Goal: Find specific page/section: Locate a particular part of the current website

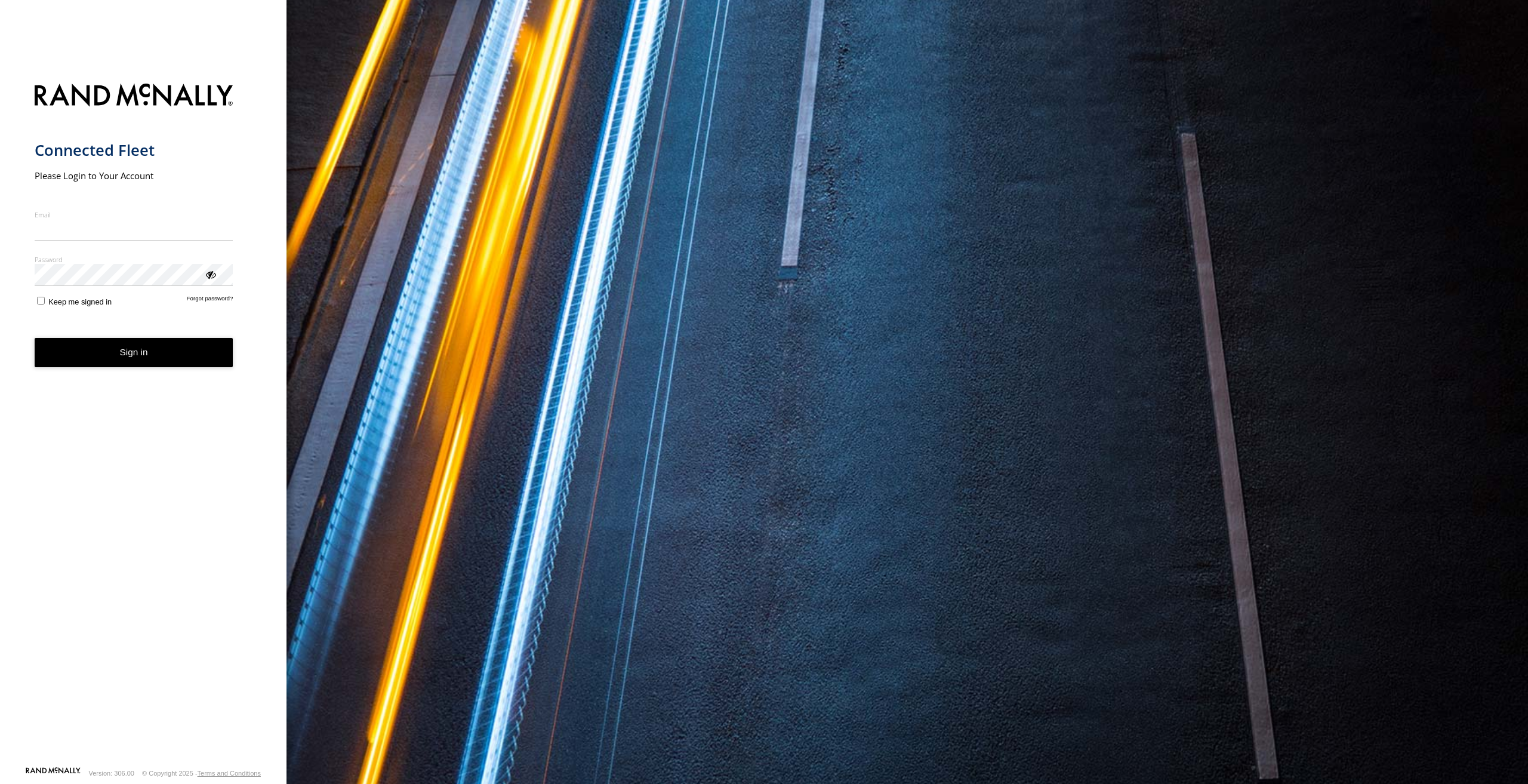
type input "**********"
click at [148, 349] on form "**********" at bounding box center [143, 421] width 218 height 689
click at [148, 350] on button "Sign in" at bounding box center [133, 352] width 199 height 29
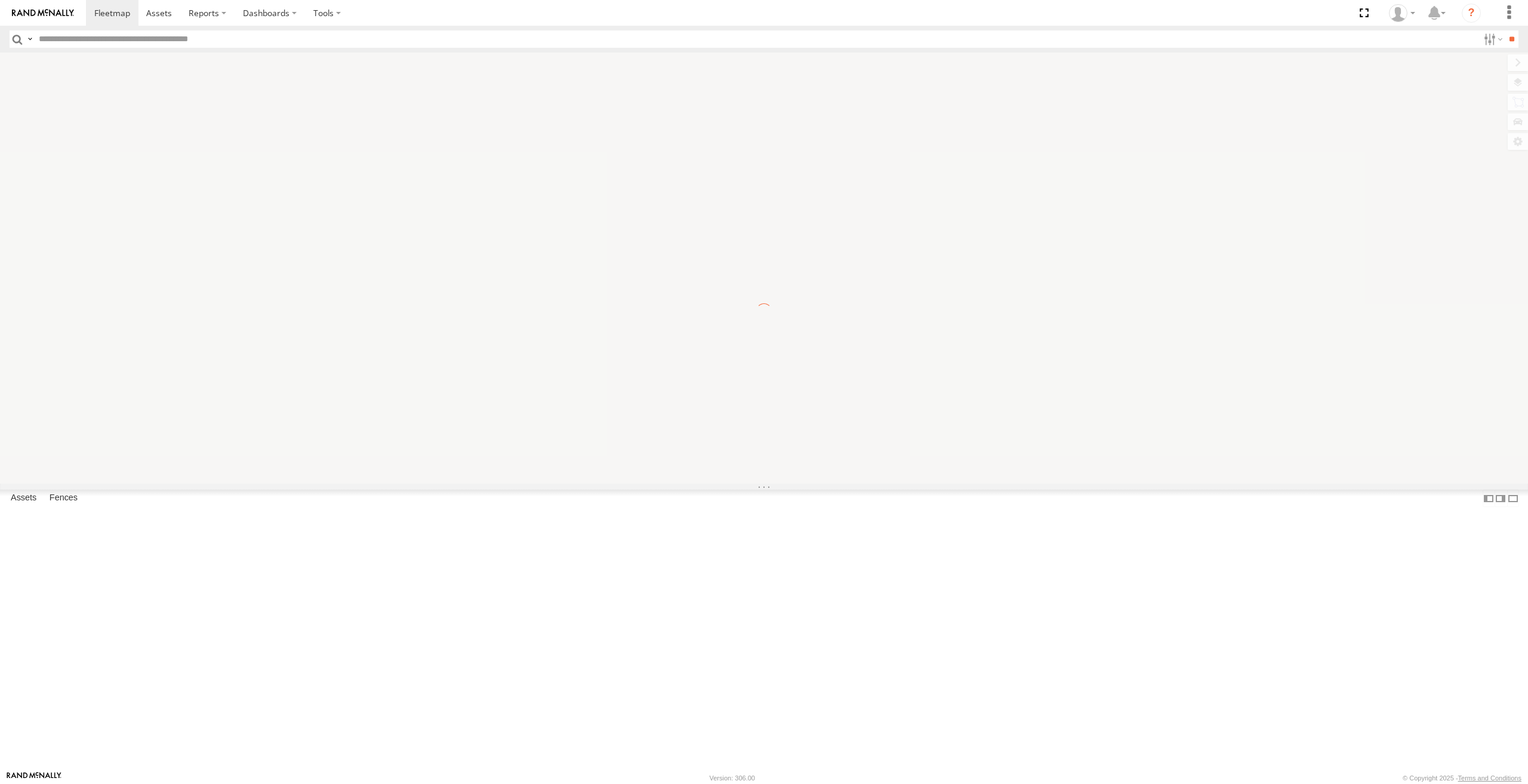
click at [224, 39] on input "text" at bounding box center [756, 39] width 1445 height 17
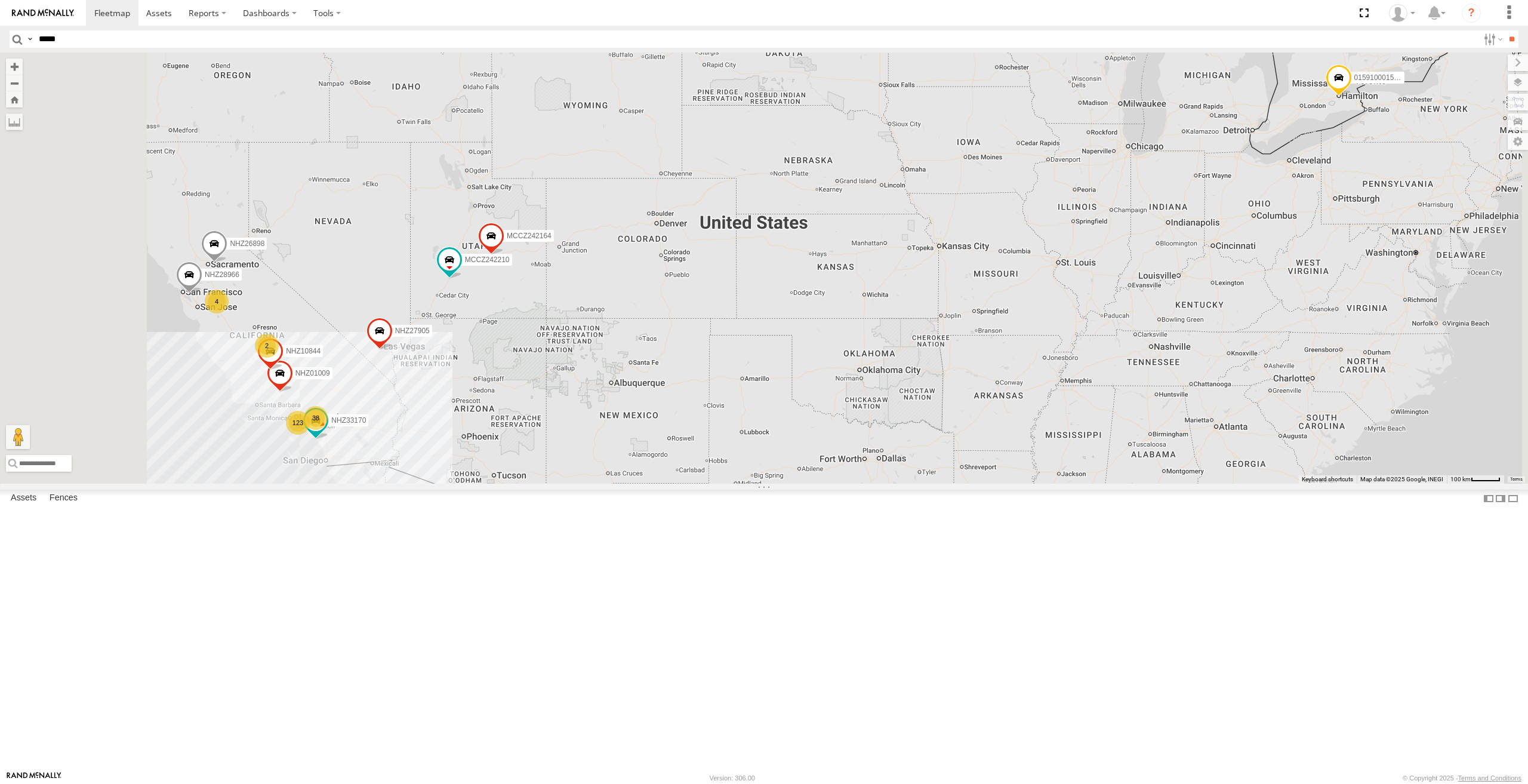
type input "*****"
click at [1505, 30] on input "**" at bounding box center [1512, 39] width 14 height 17
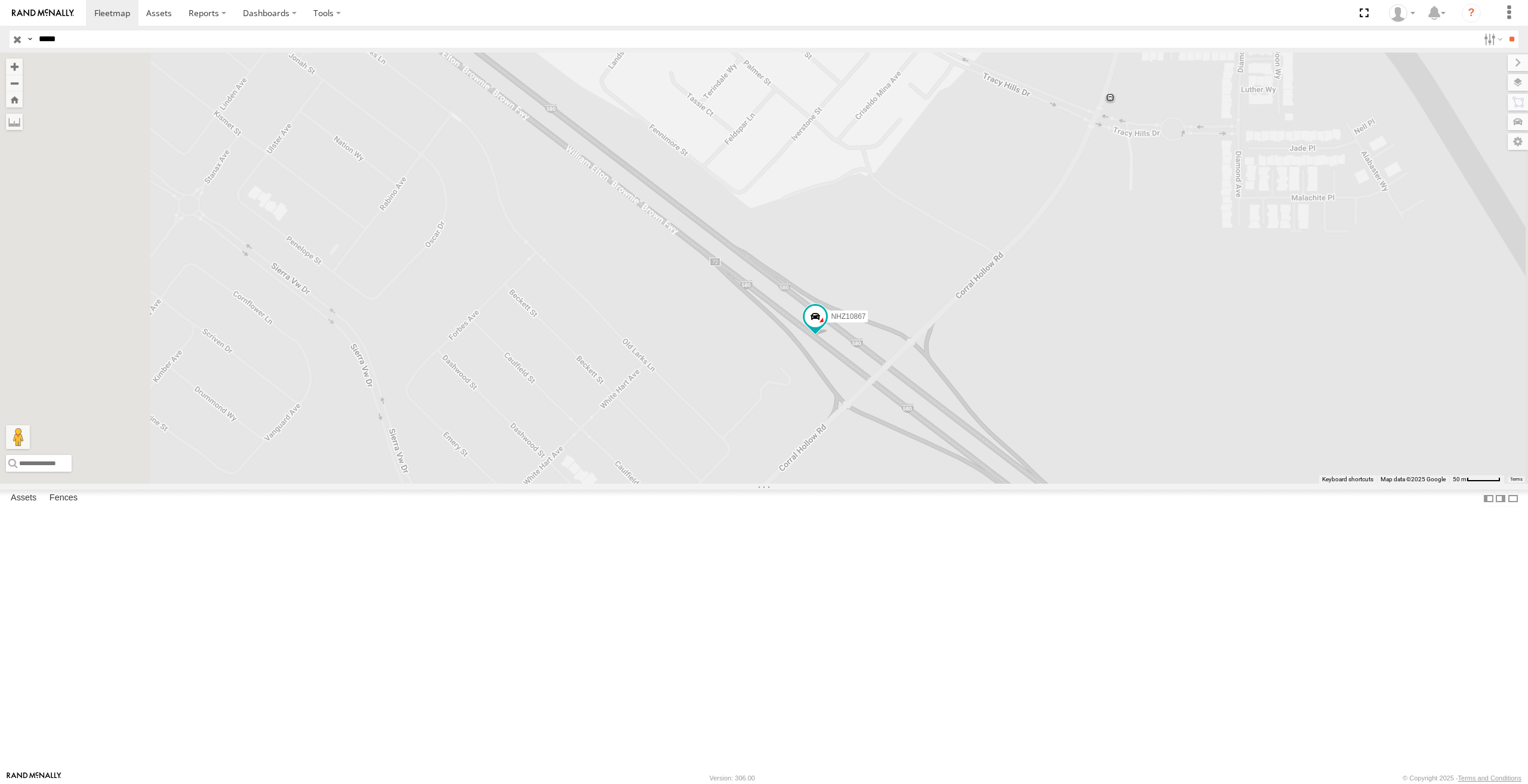
click at [0, 0] on span at bounding box center [0, 0] width 0 height 0
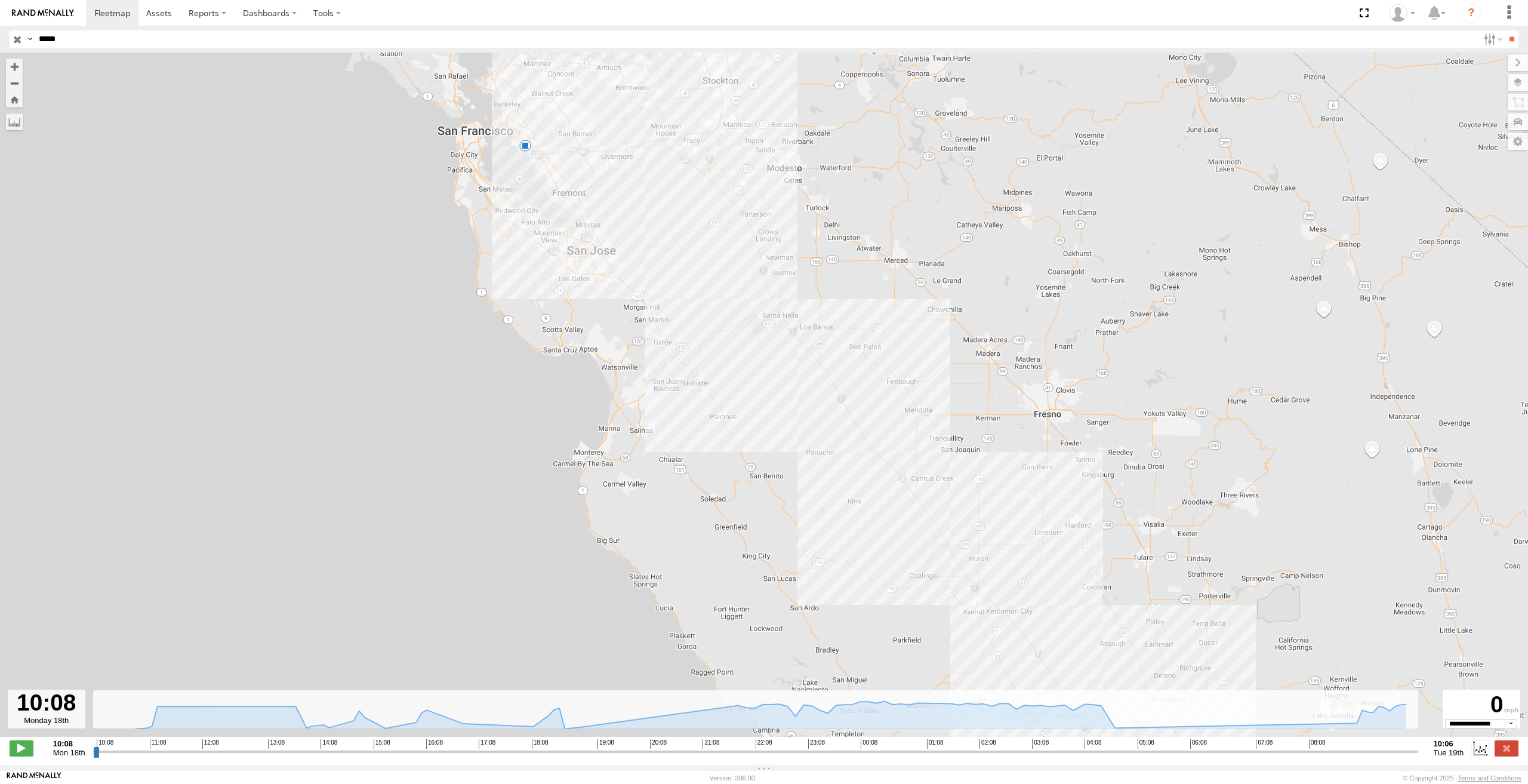
drag, startPoint x: 545, startPoint y: 188, endPoint x: 581, endPoint y: 243, distance: 65.7
click at [581, 242] on div "NHZ10867 8" at bounding box center [764, 401] width 1528 height 697
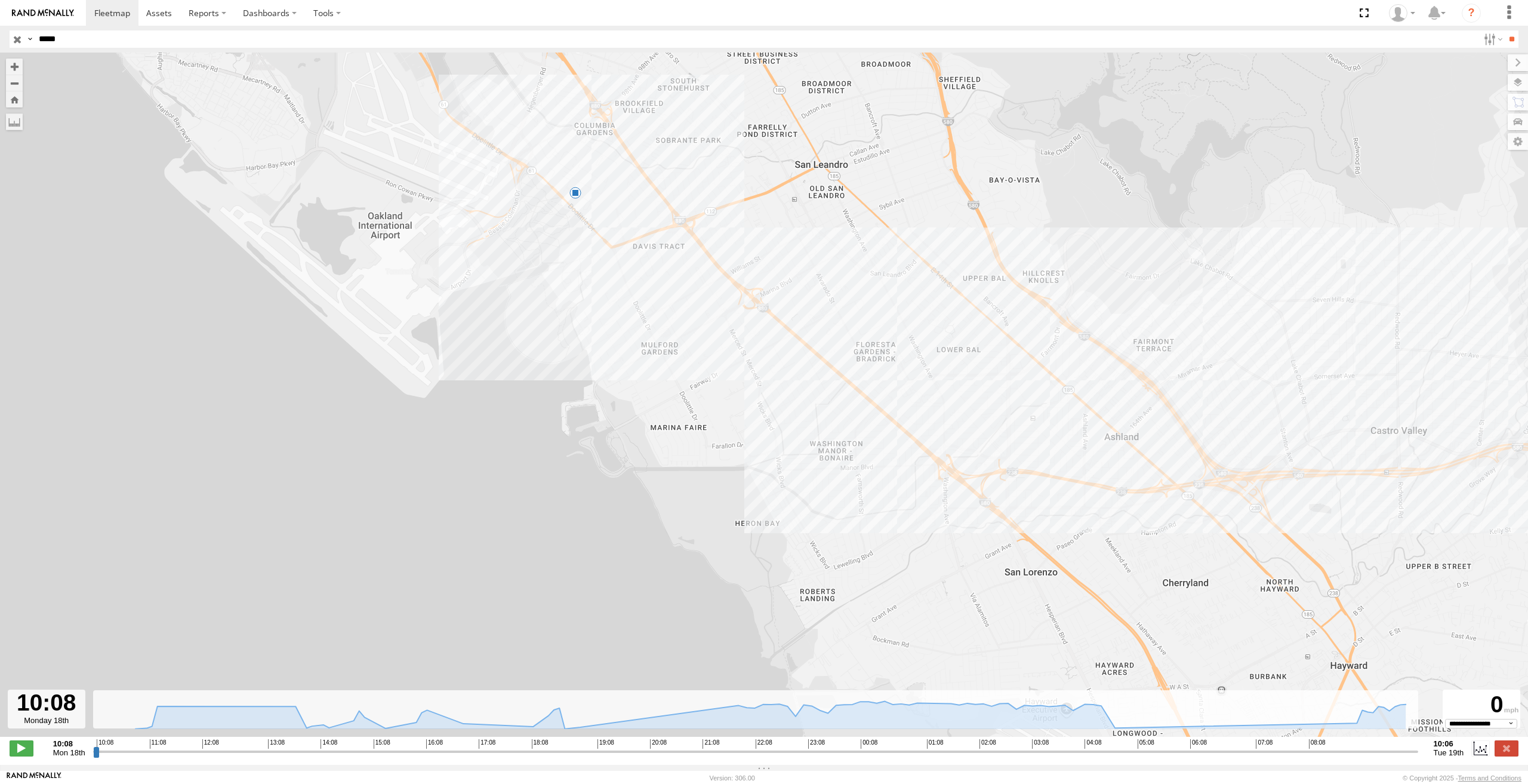
drag, startPoint x: 631, startPoint y: 250, endPoint x: 724, endPoint y: 338, distance: 128.0
click at [723, 338] on div "NHZ10867 8" at bounding box center [764, 401] width 1528 height 697
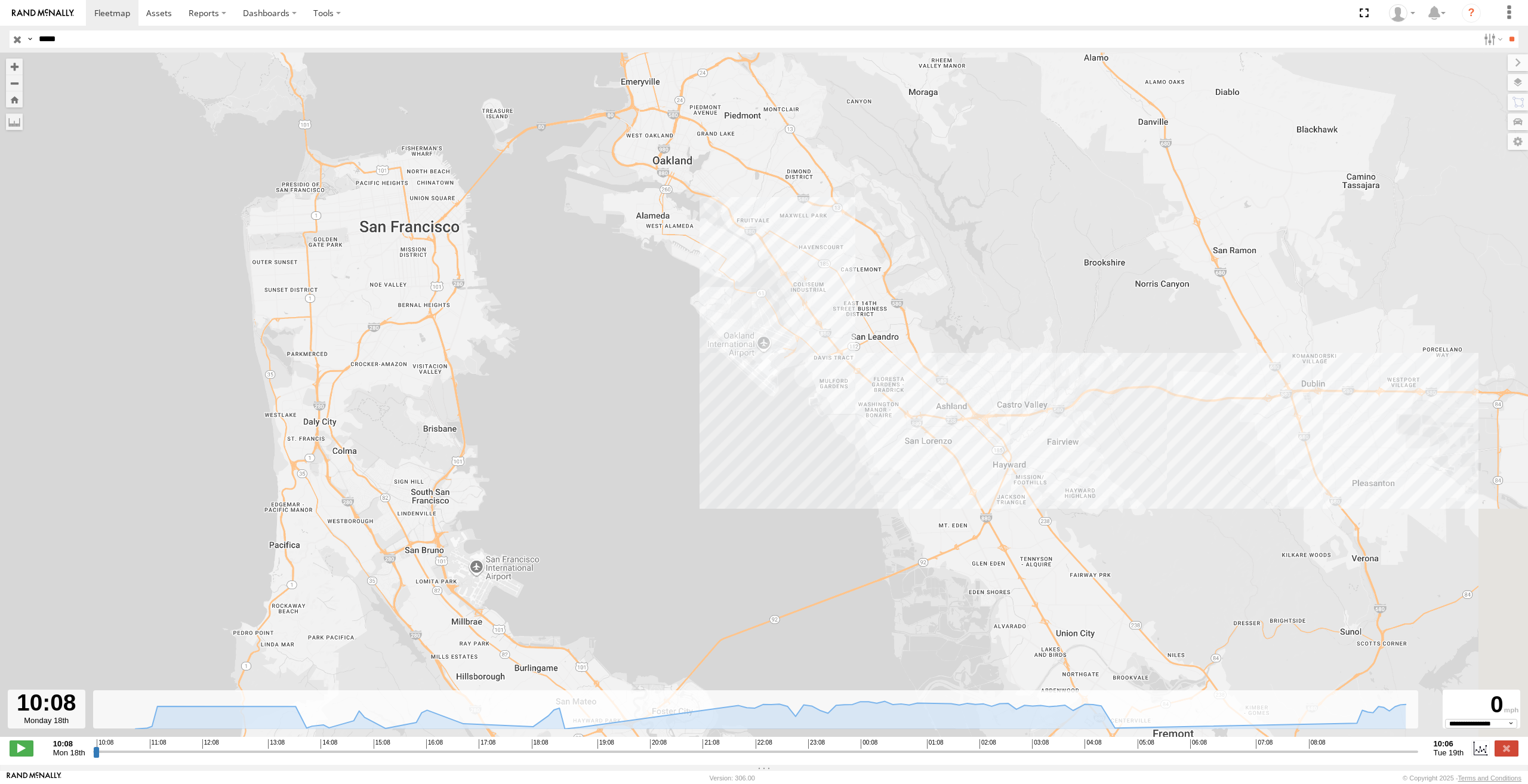
drag, startPoint x: 1262, startPoint y: 479, endPoint x: 1071, endPoint y: 429, distance: 197.4
click at [1071, 429] on div "NHZ10867" at bounding box center [764, 401] width 1528 height 697
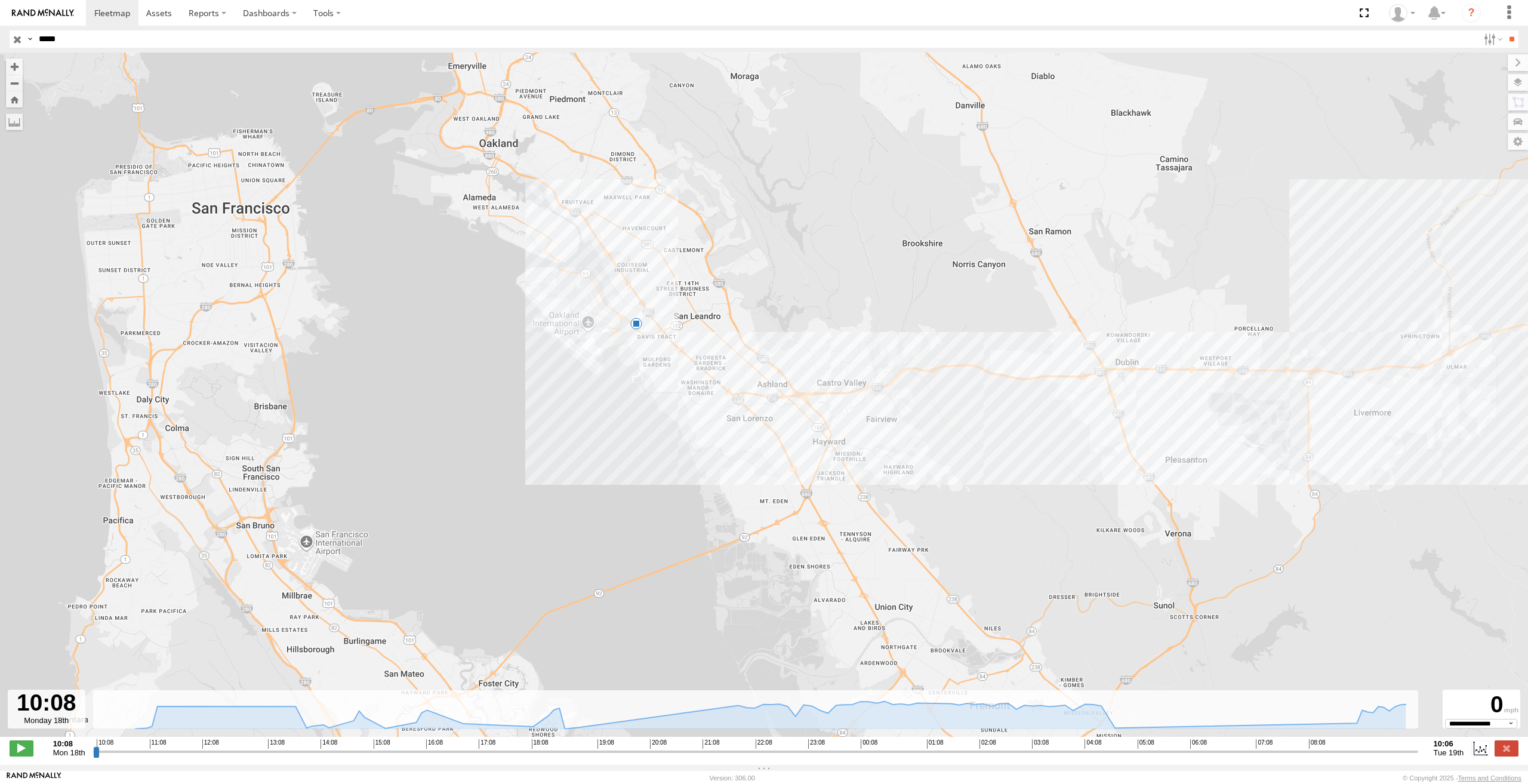
drag, startPoint x: 1403, startPoint y: 411, endPoint x: 1004, endPoint y: 371, distance: 401.0
click at [1005, 371] on div "NHZ10867 8" at bounding box center [764, 401] width 1528 height 697
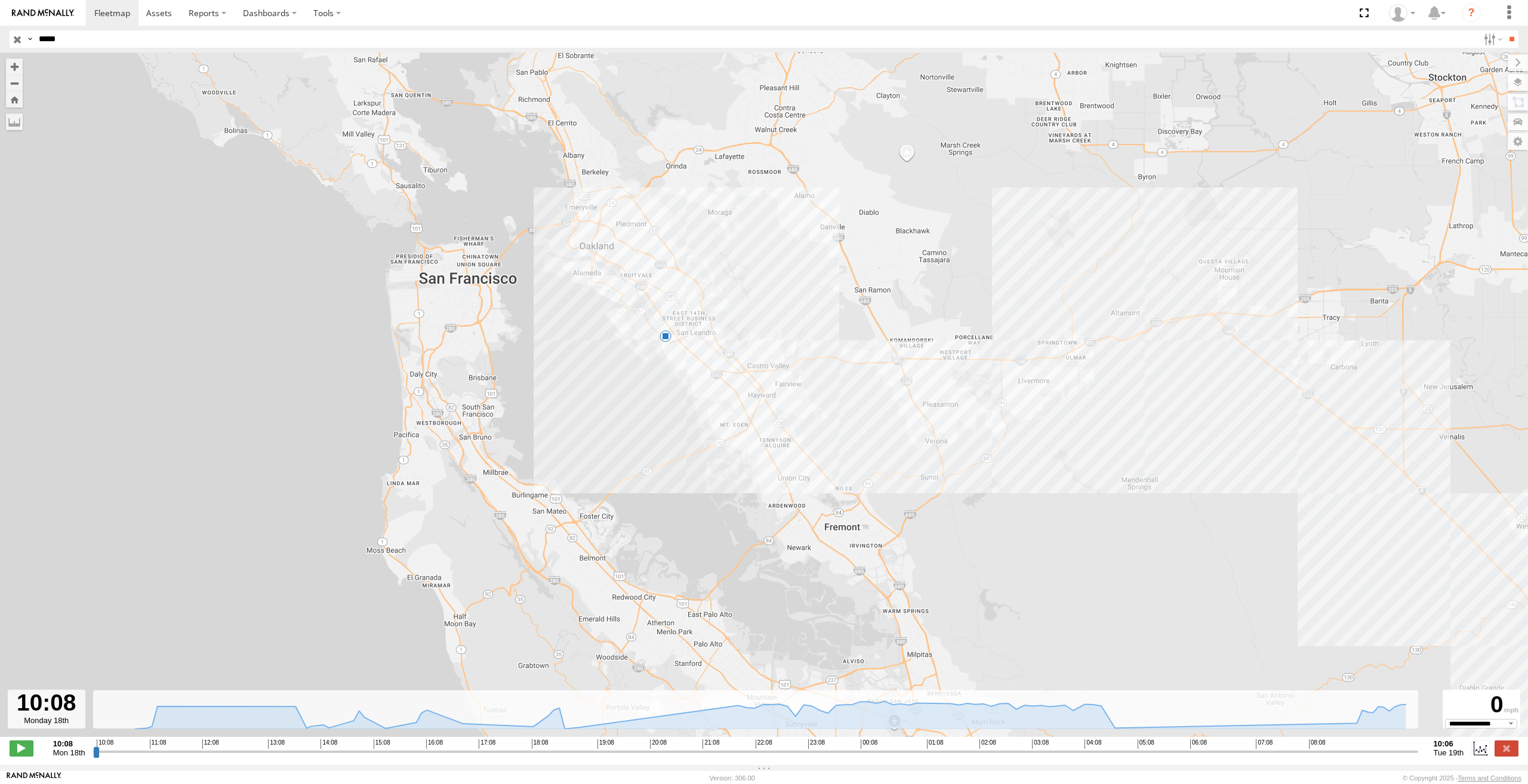
drag, startPoint x: 645, startPoint y: 270, endPoint x: 702, endPoint y: 292, distance: 61.1
click at [702, 292] on div "NHZ10867 8" at bounding box center [764, 401] width 1528 height 697
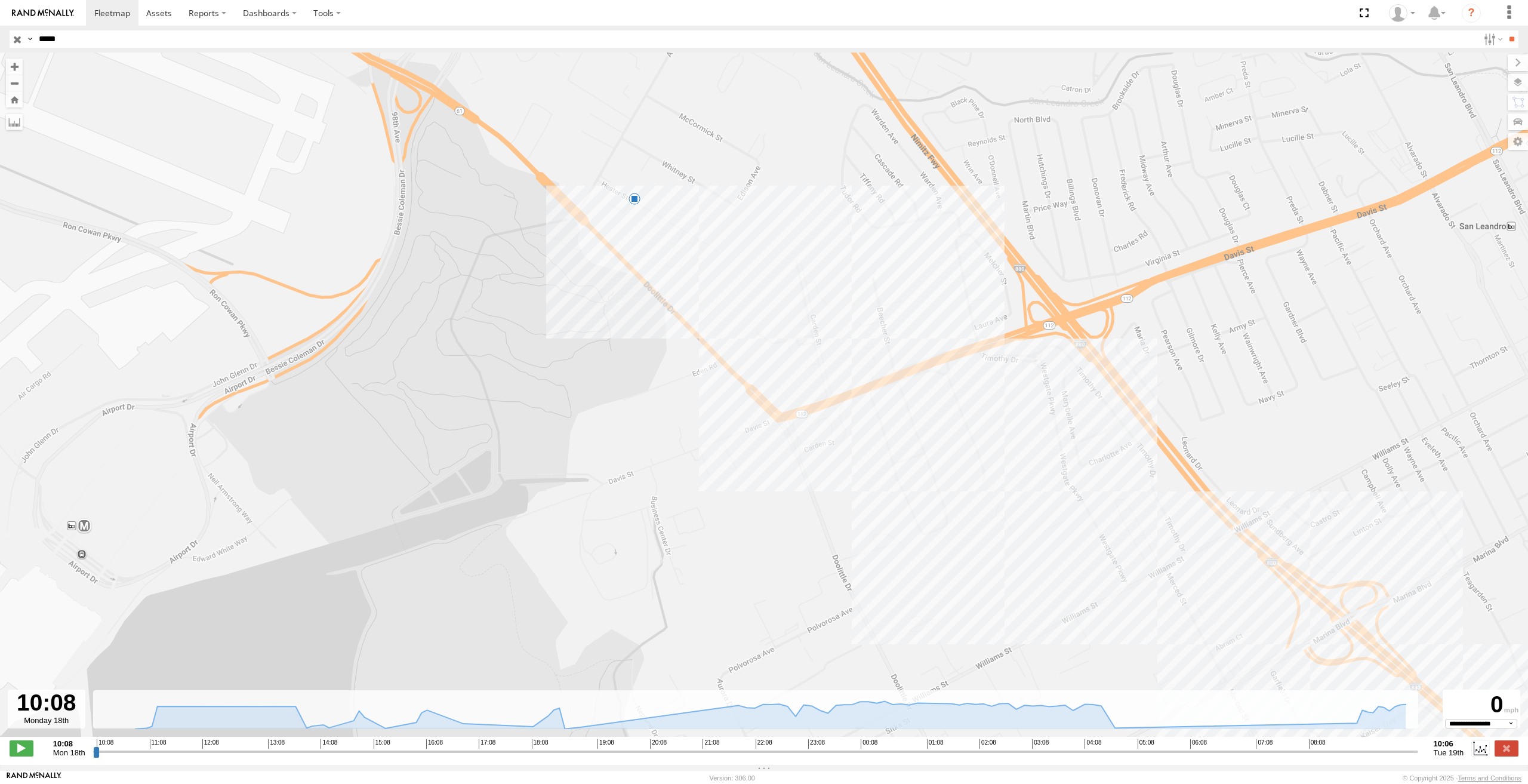
drag, startPoint x: 688, startPoint y: 255, endPoint x: 749, endPoint y: 330, distance: 96.7
click at [749, 330] on div "NHZ10867 8" at bounding box center [764, 401] width 1528 height 697
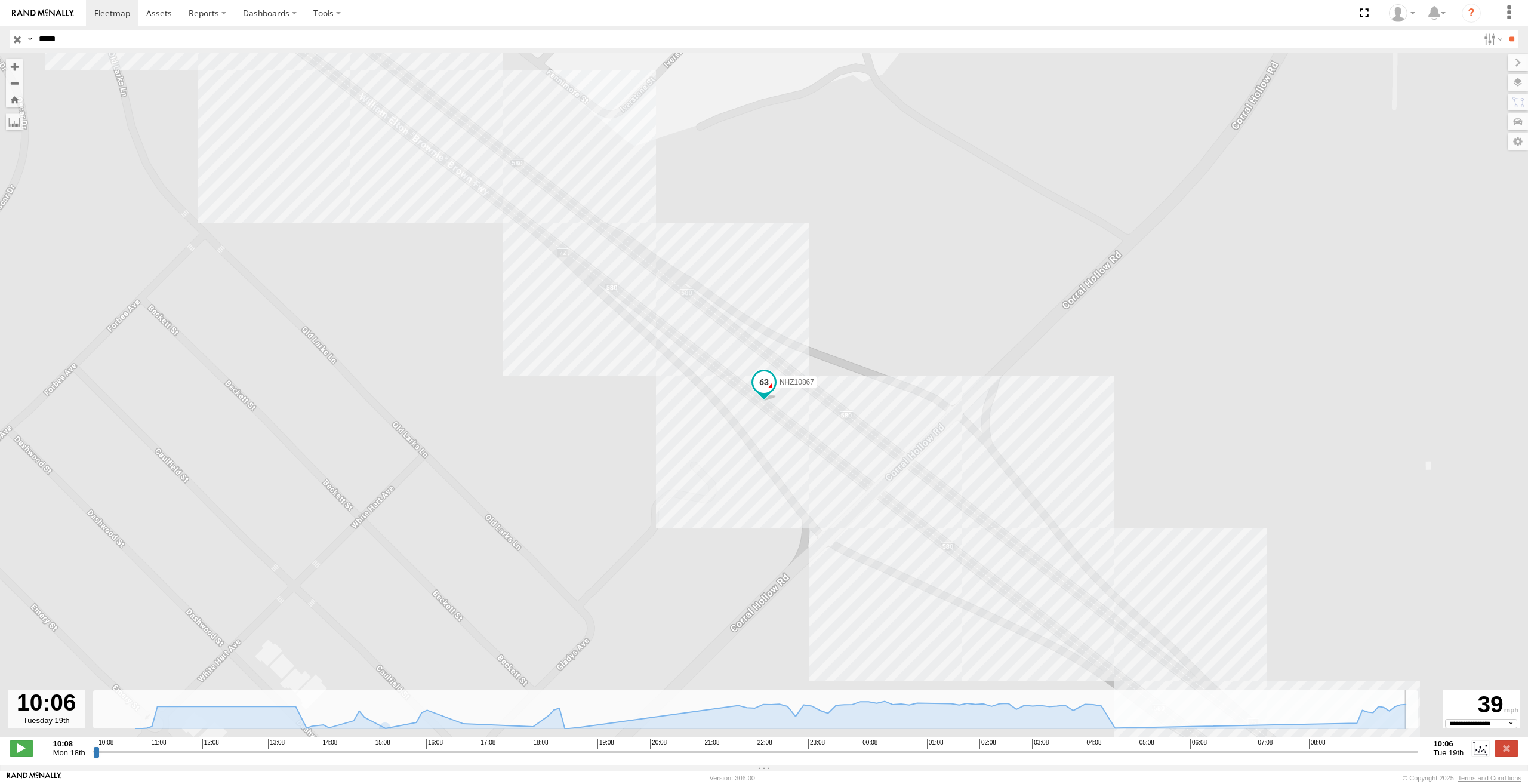
drag, startPoint x: 95, startPoint y: 756, endPoint x: 1415, endPoint y: 745, distance: 1320.0
click at [1415, 745] on input "range" at bounding box center [755, 751] width 1325 height 11
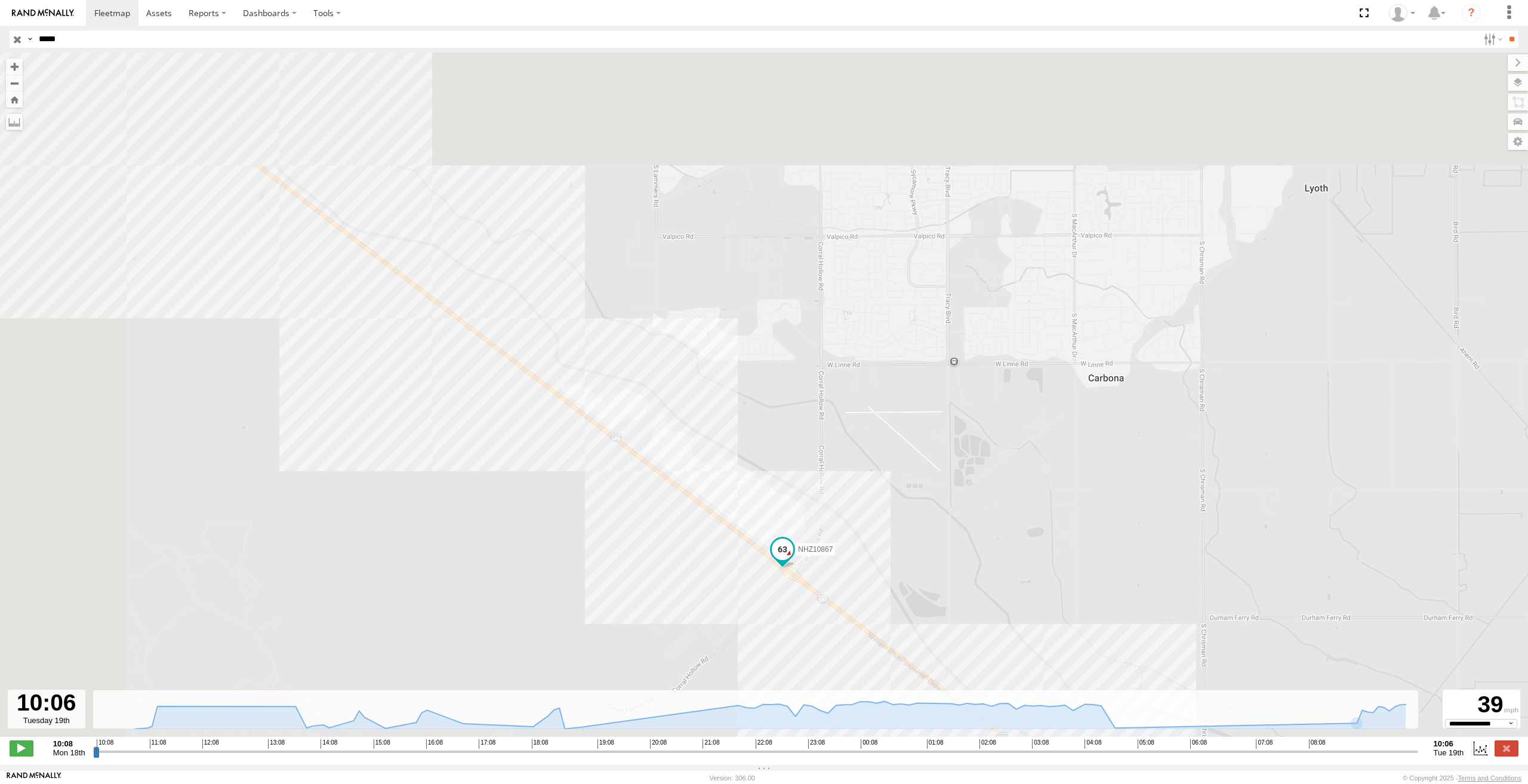
drag, startPoint x: 490, startPoint y: 396, endPoint x: 748, endPoint y: 591, distance: 323.4
click at [748, 591] on div "NHZ10867 04:53 Tue 04:57 Tue 05:08 Tue" at bounding box center [764, 401] width 1528 height 697
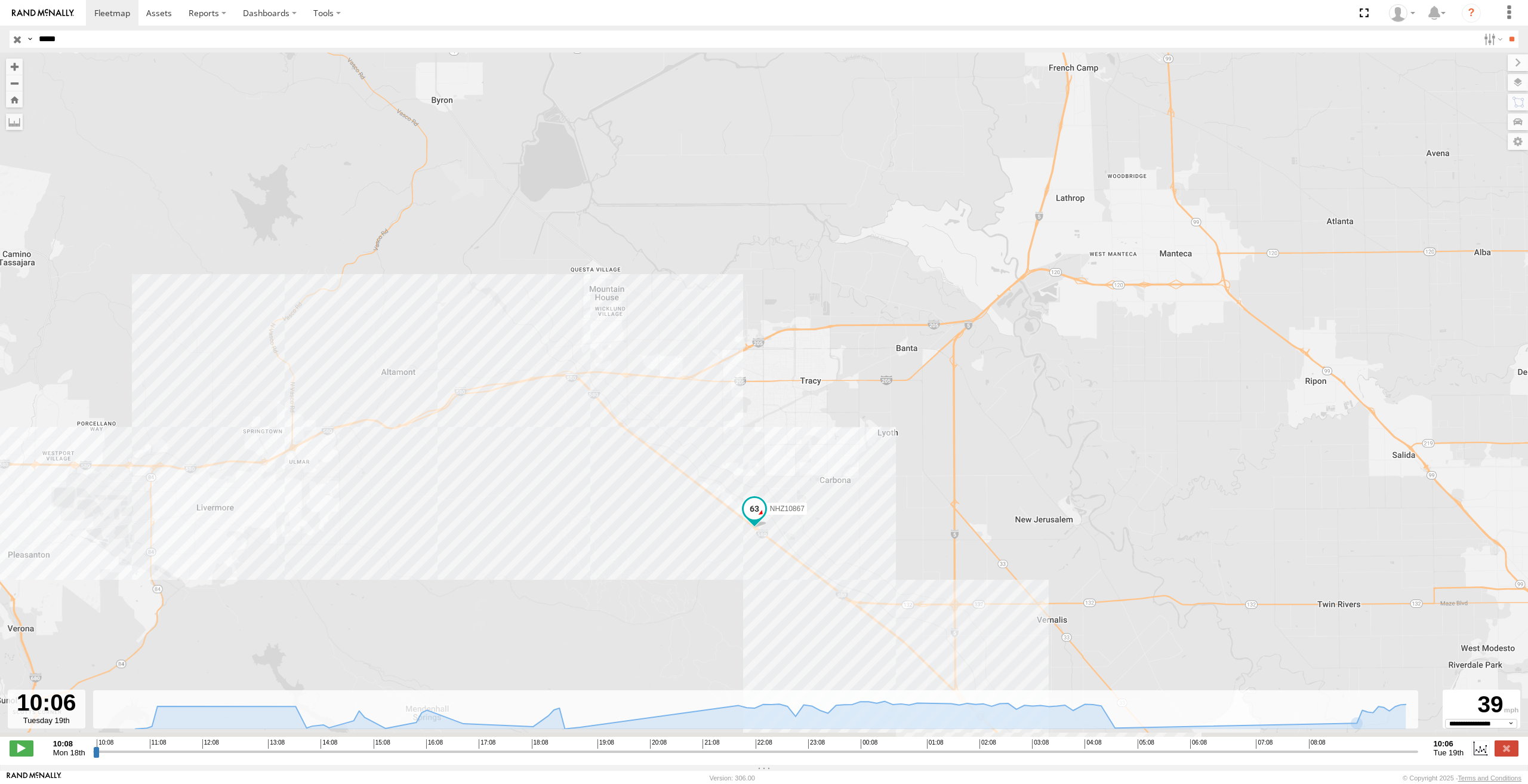
drag, startPoint x: 585, startPoint y: 522, endPoint x: 705, endPoint y: 477, distance: 128.2
click at [705, 477] on div "NHZ10867 04:53 Tue 04:57 Tue 05:08 Tue" at bounding box center [764, 401] width 1528 height 697
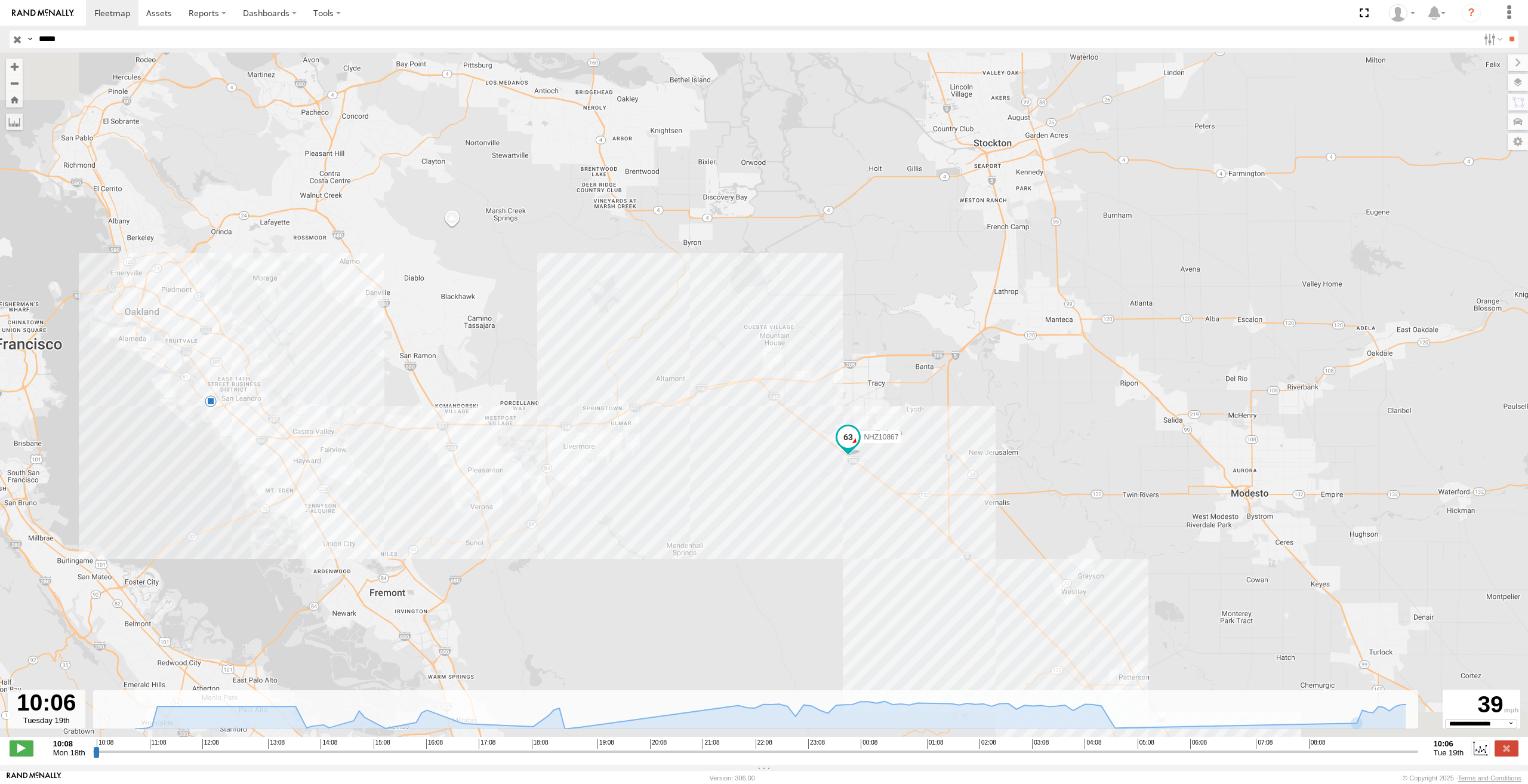
drag, startPoint x: 553, startPoint y: 511, endPoint x: 731, endPoint y: 447, distance: 189.2
click at [727, 447] on div "NHZ10867 8" at bounding box center [764, 401] width 1528 height 697
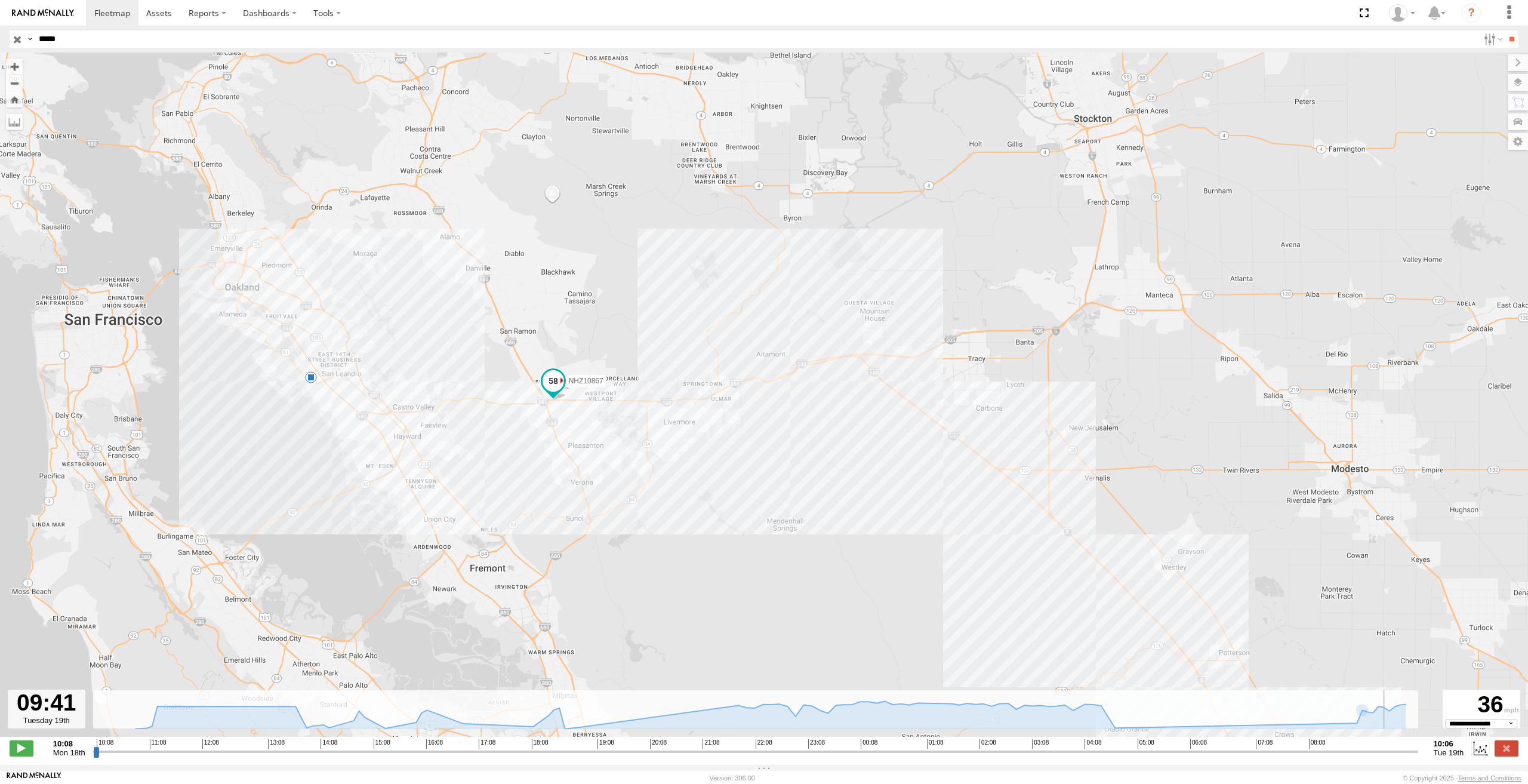
drag, startPoint x: 1415, startPoint y: 756, endPoint x: 1385, endPoint y: 757, distance: 30.0
type input "**********"
click at [1385, 757] on input "range" at bounding box center [755, 751] width 1325 height 11
